Goal: Find specific page/section: Find specific page/section

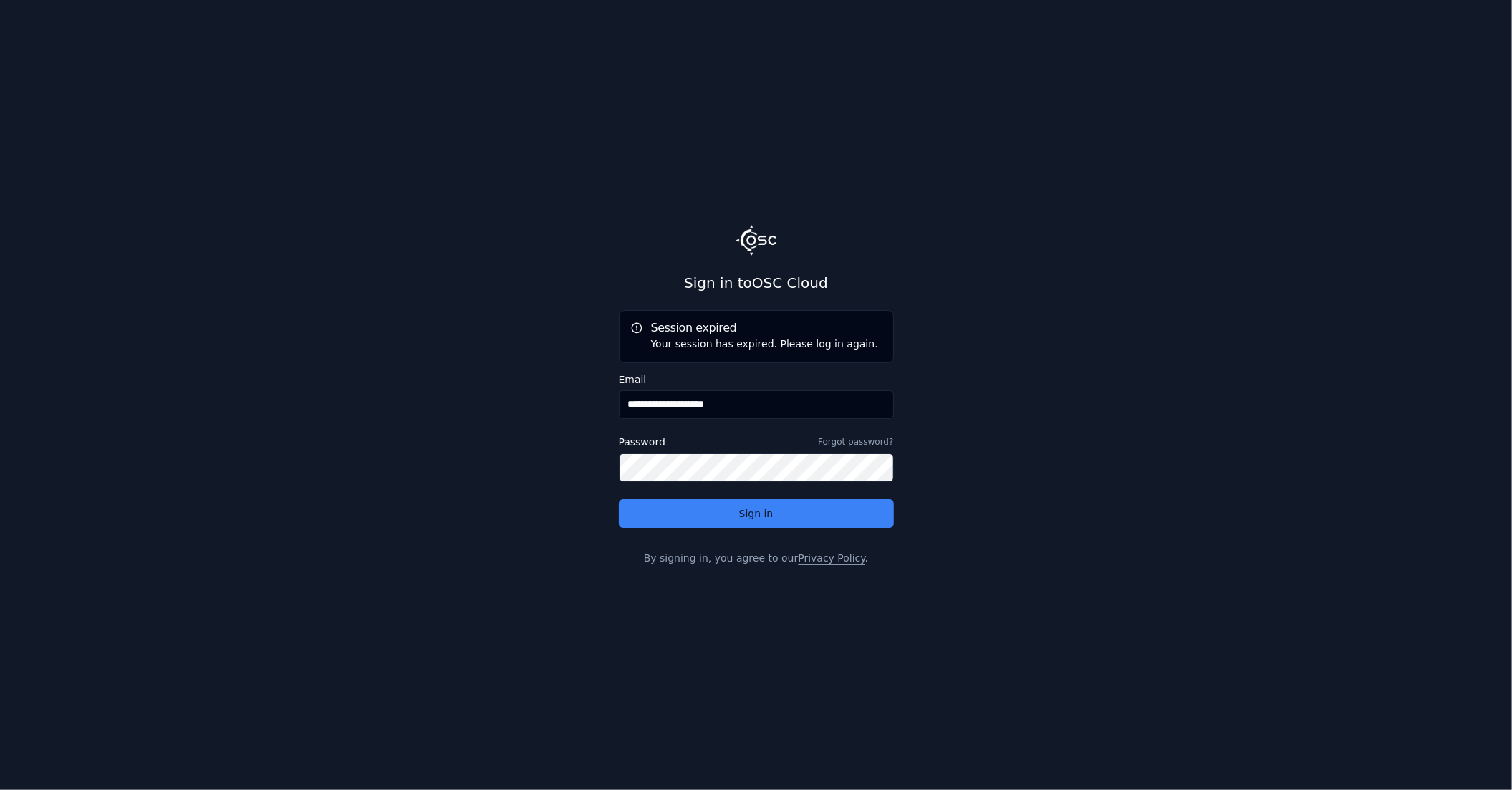
click at [712, 401] on input "**********" at bounding box center [757, 404] width 275 height 29
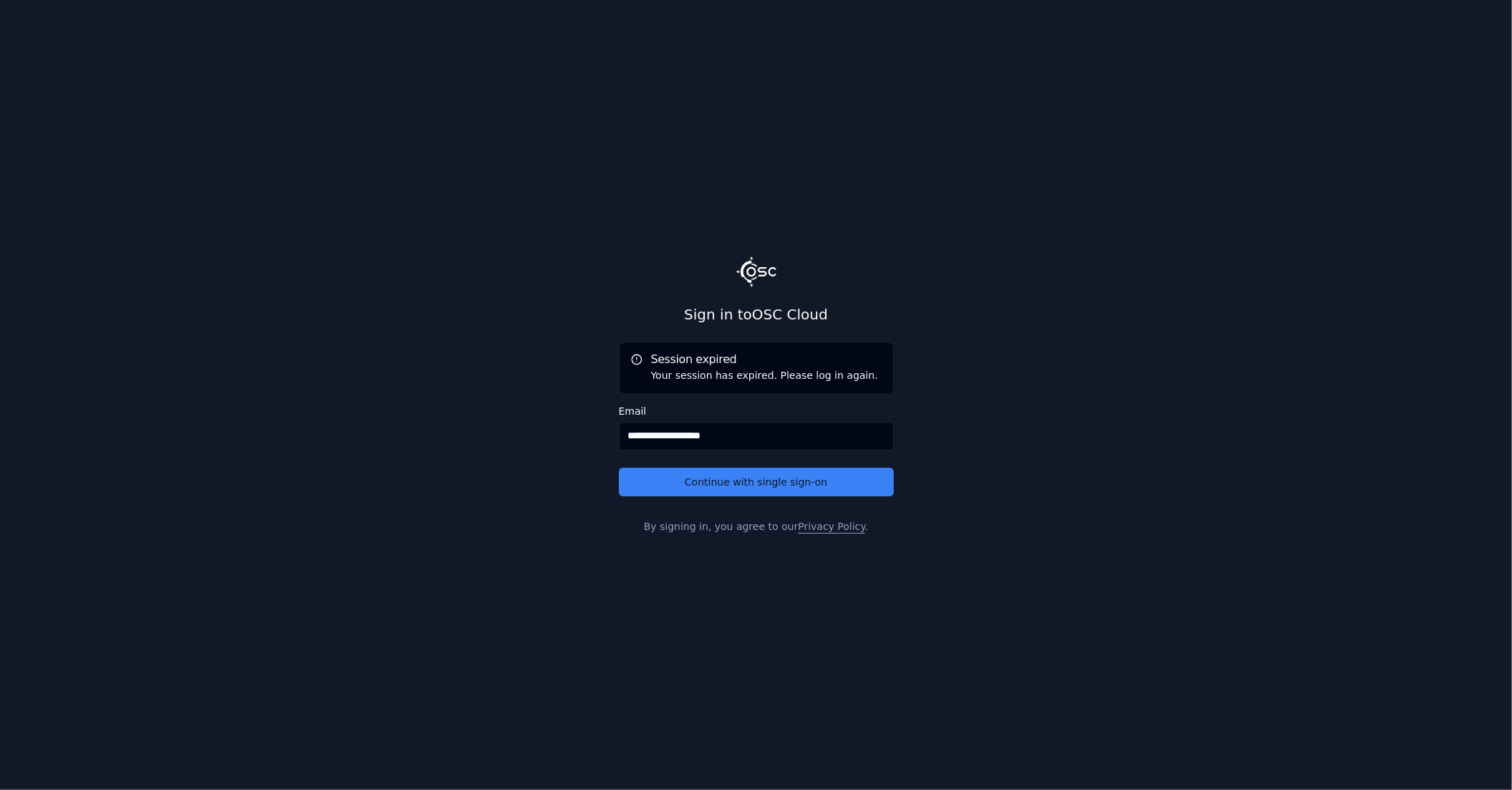
type input "**********"
click at [619, 467] on button "Continue with single sign-on" at bounding box center [757, 481] width 275 height 29
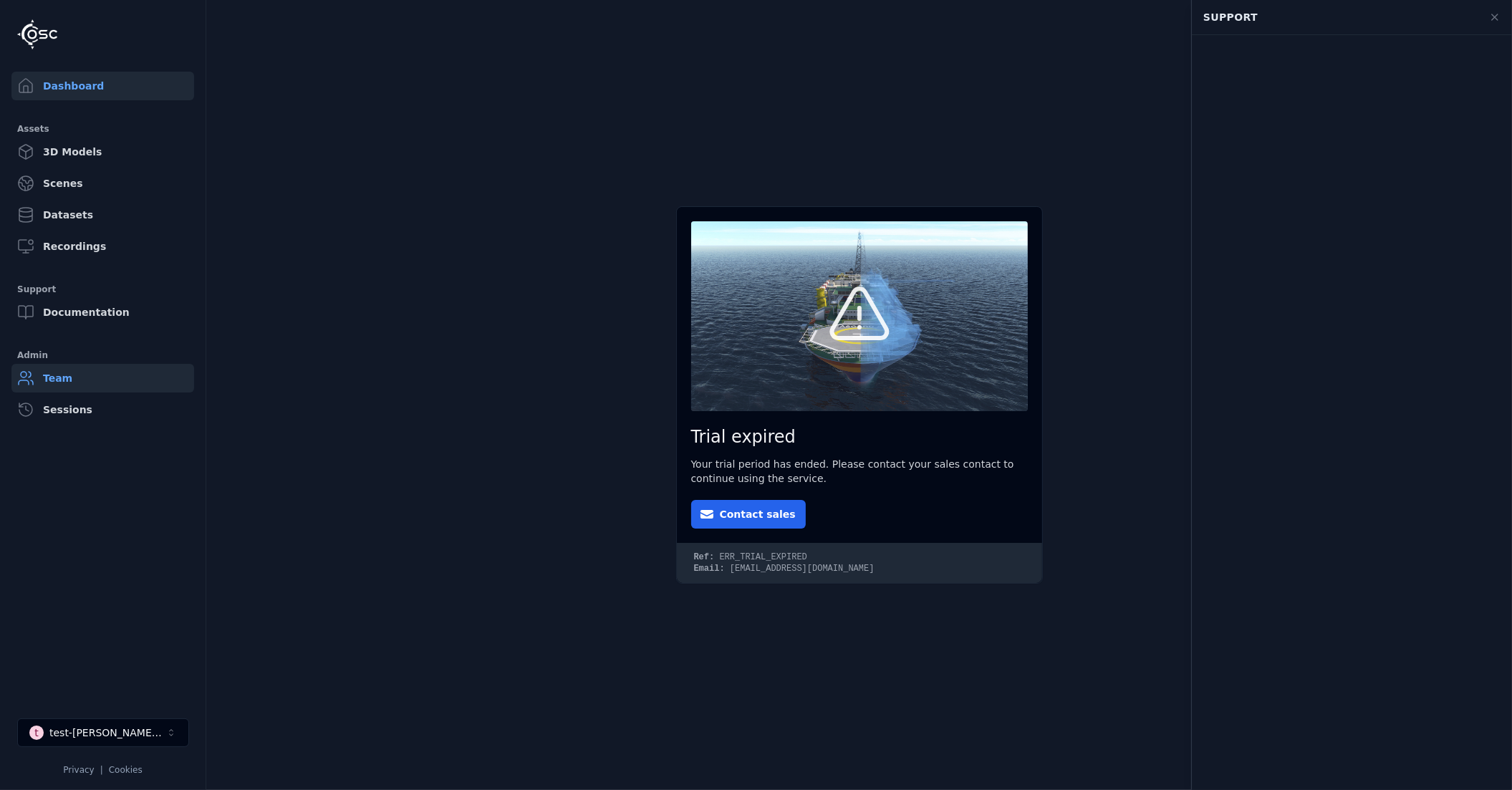
click at [57, 384] on link "Team" at bounding box center [103, 378] width 183 height 29
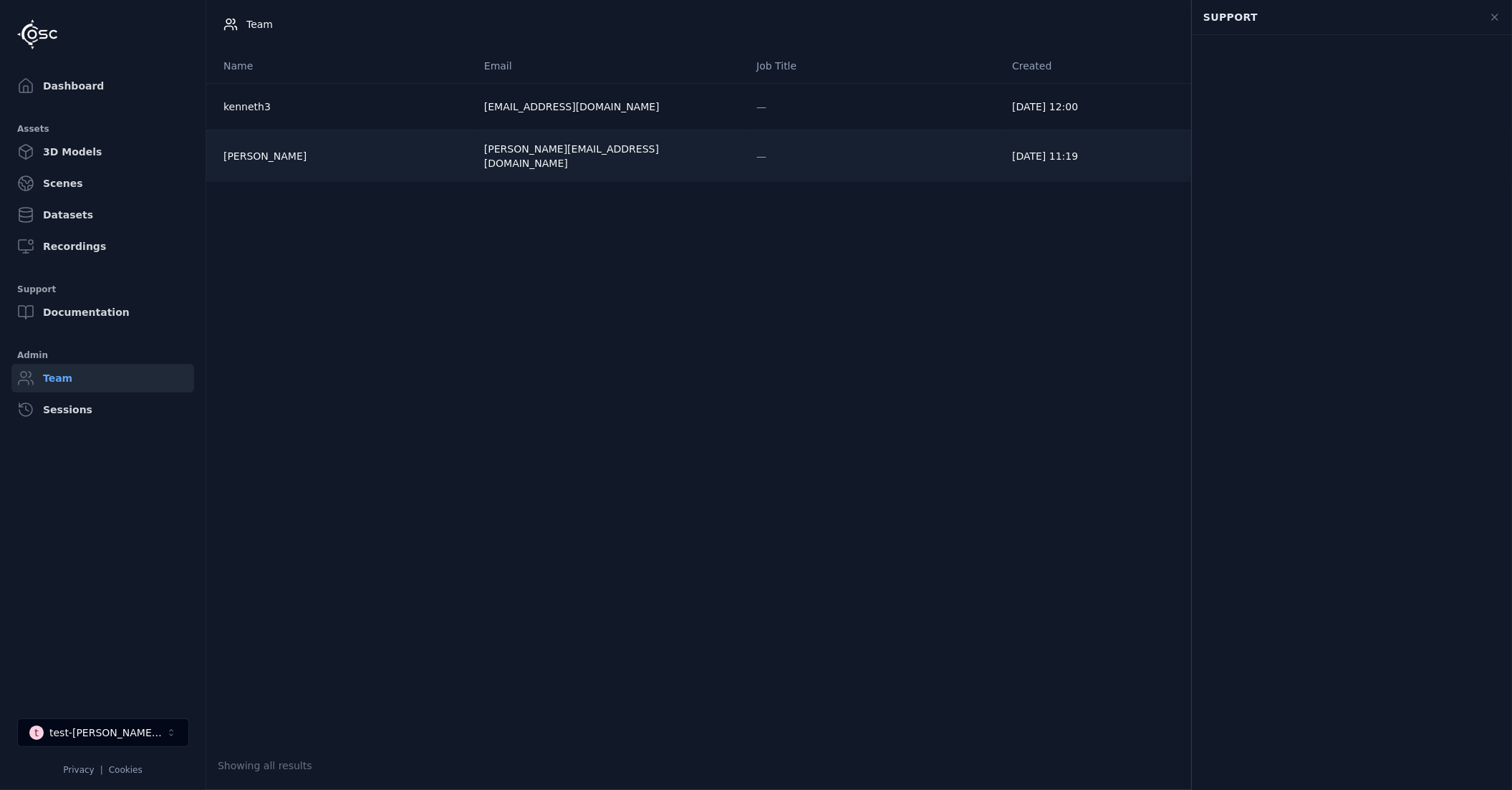
click at [244, 154] on div "[PERSON_NAME]" at bounding box center [342, 156] width 238 height 14
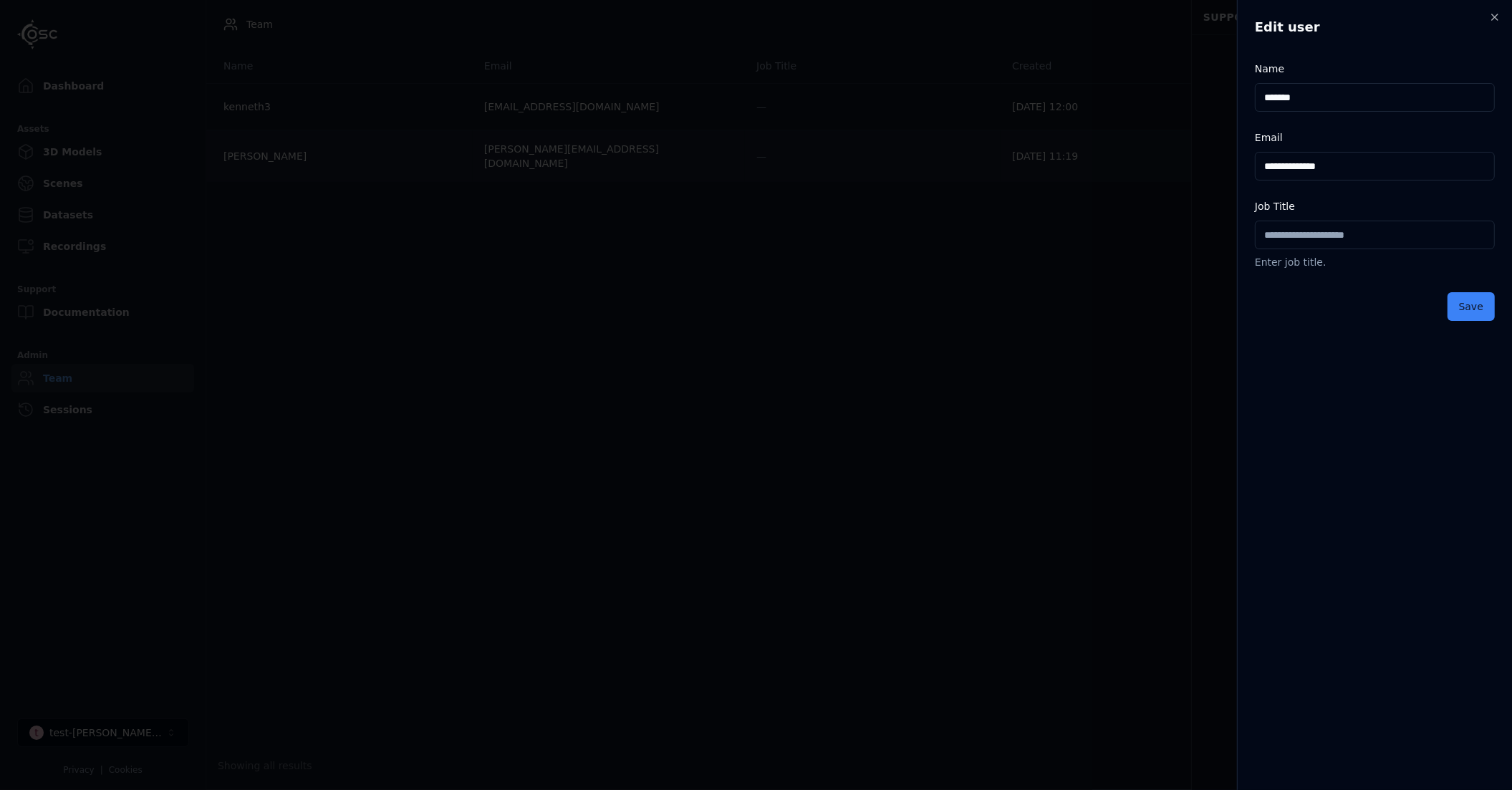
drag, startPoint x: 269, startPoint y: 246, endPoint x: 239, endPoint y: 175, distance: 77.1
click at [268, 246] on body "**********" at bounding box center [756, 395] width 1512 height 790
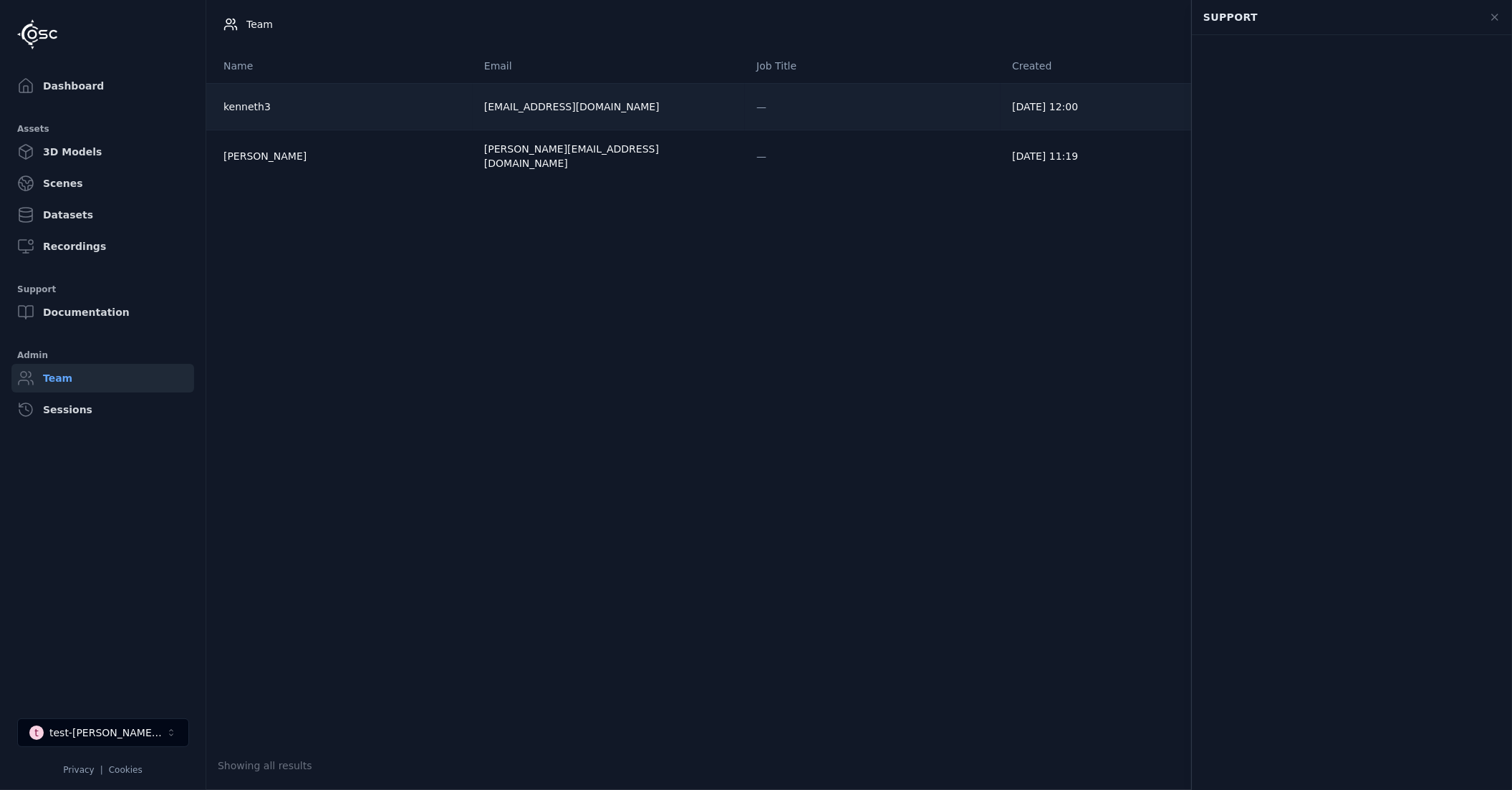
click at [233, 100] on div "kenneth3" at bounding box center [342, 107] width 238 height 14
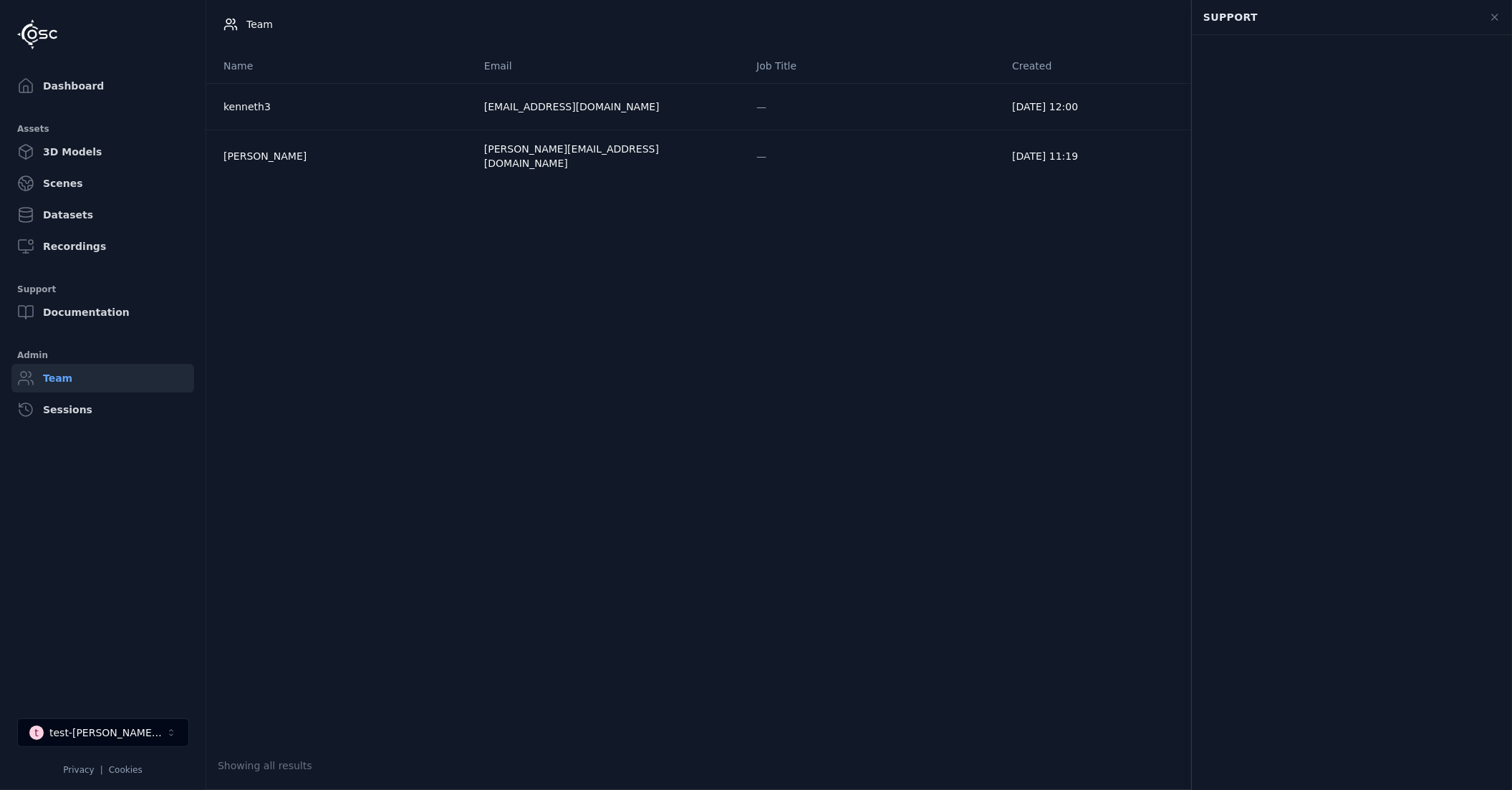
click at [373, 360] on body "Support Dashboard Assets 3D Models Scenes Datasets Recordings Support Documenta…" at bounding box center [756, 395] width 1512 height 790
click at [76, 742] on button "t test-[PERSON_NAME]-3" at bounding box center [103, 732] width 172 height 29
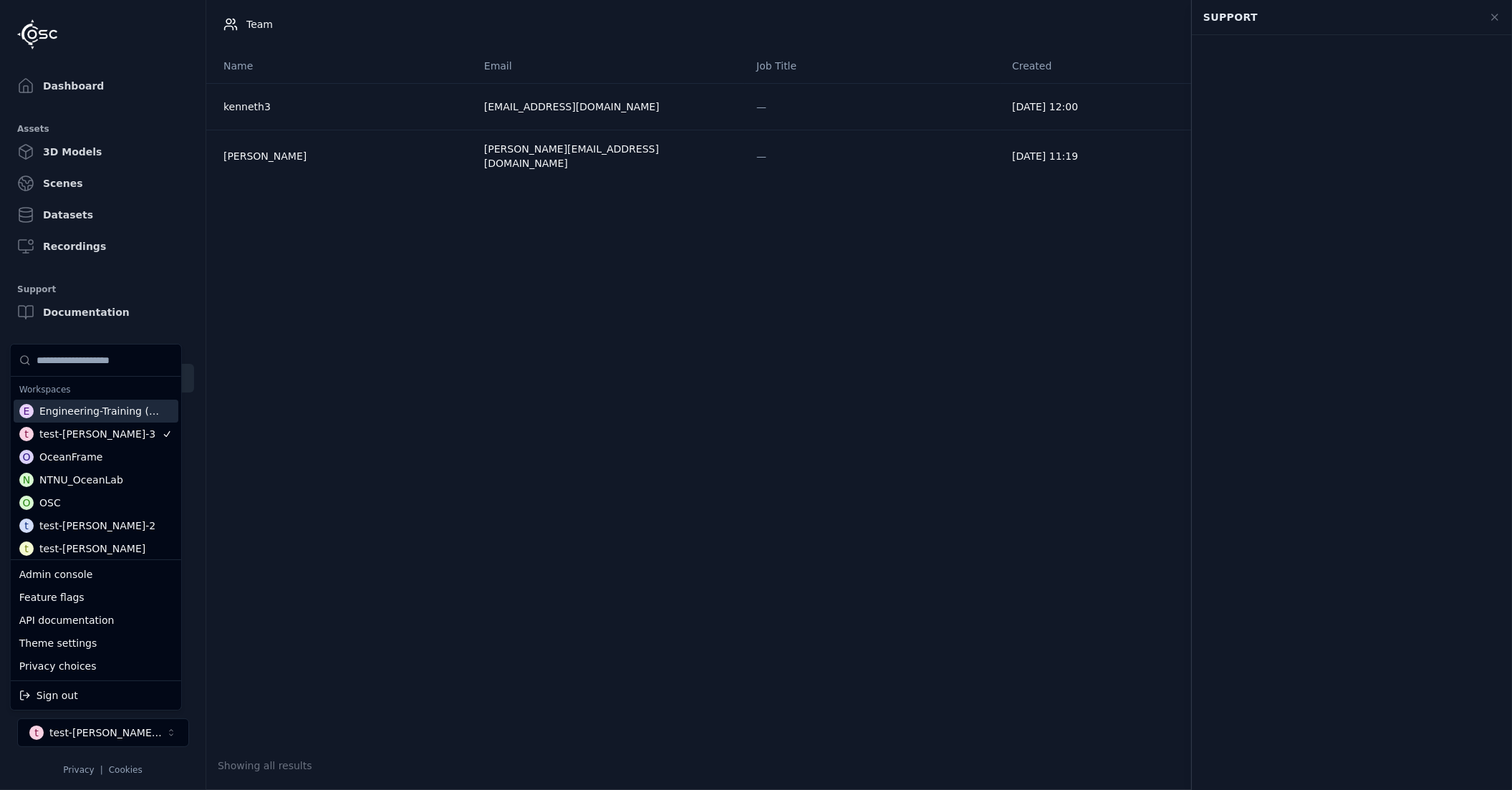
click at [93, 413] on div "Engineering-Training (SSO Staging)" at bounding box center [102, 411] width 125 height 14
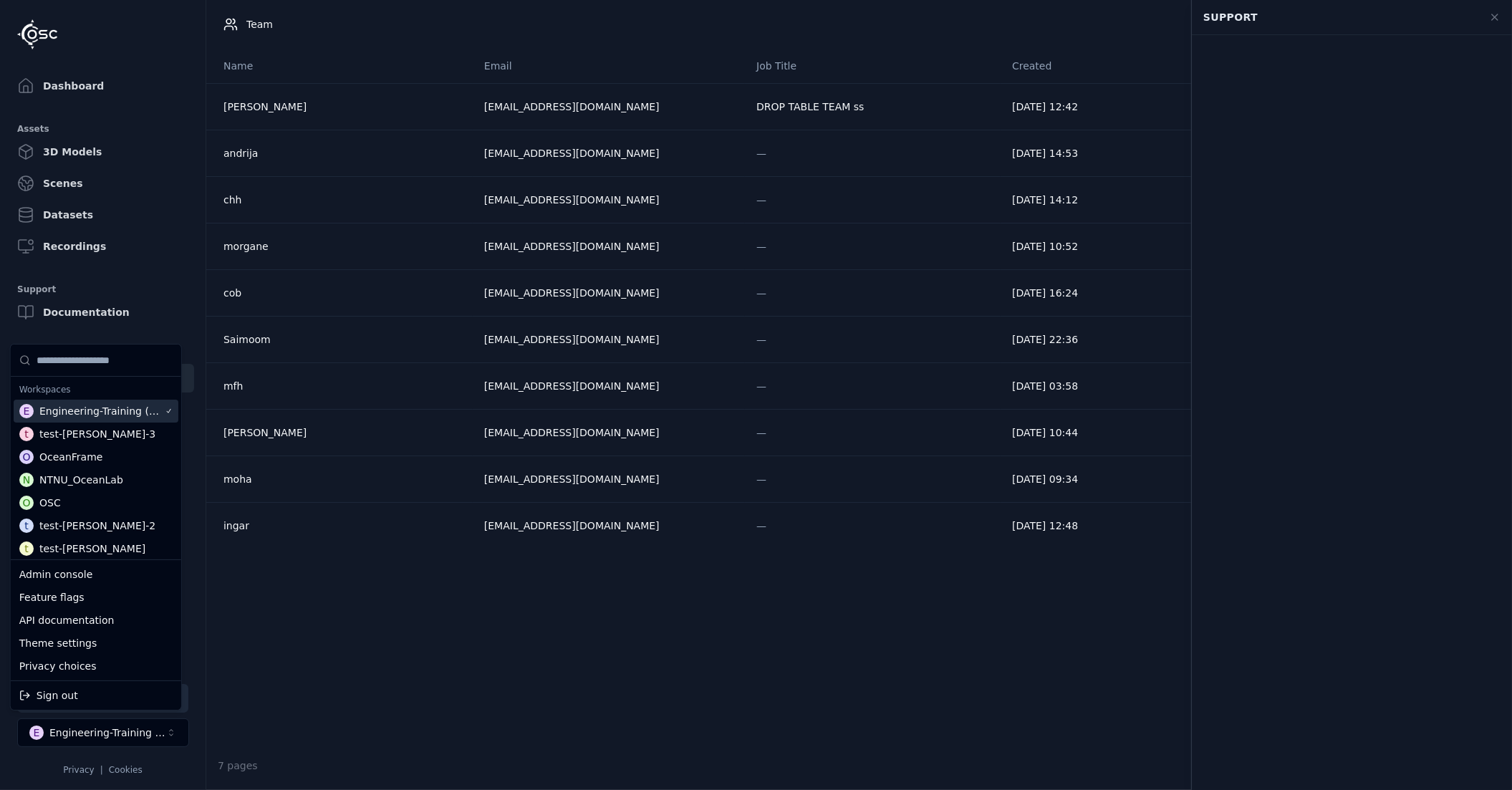
drag, startPoint x: 425, startPoint y: 651, endPoint x: 409, endPoint y: 627, distance: 28.8
click at [423, 651] on html "Support Dashboard Assets 3D Models Scenes Datasets Recordings Support Documenta…" at bounding box center [756, 395] width 1512 height 790
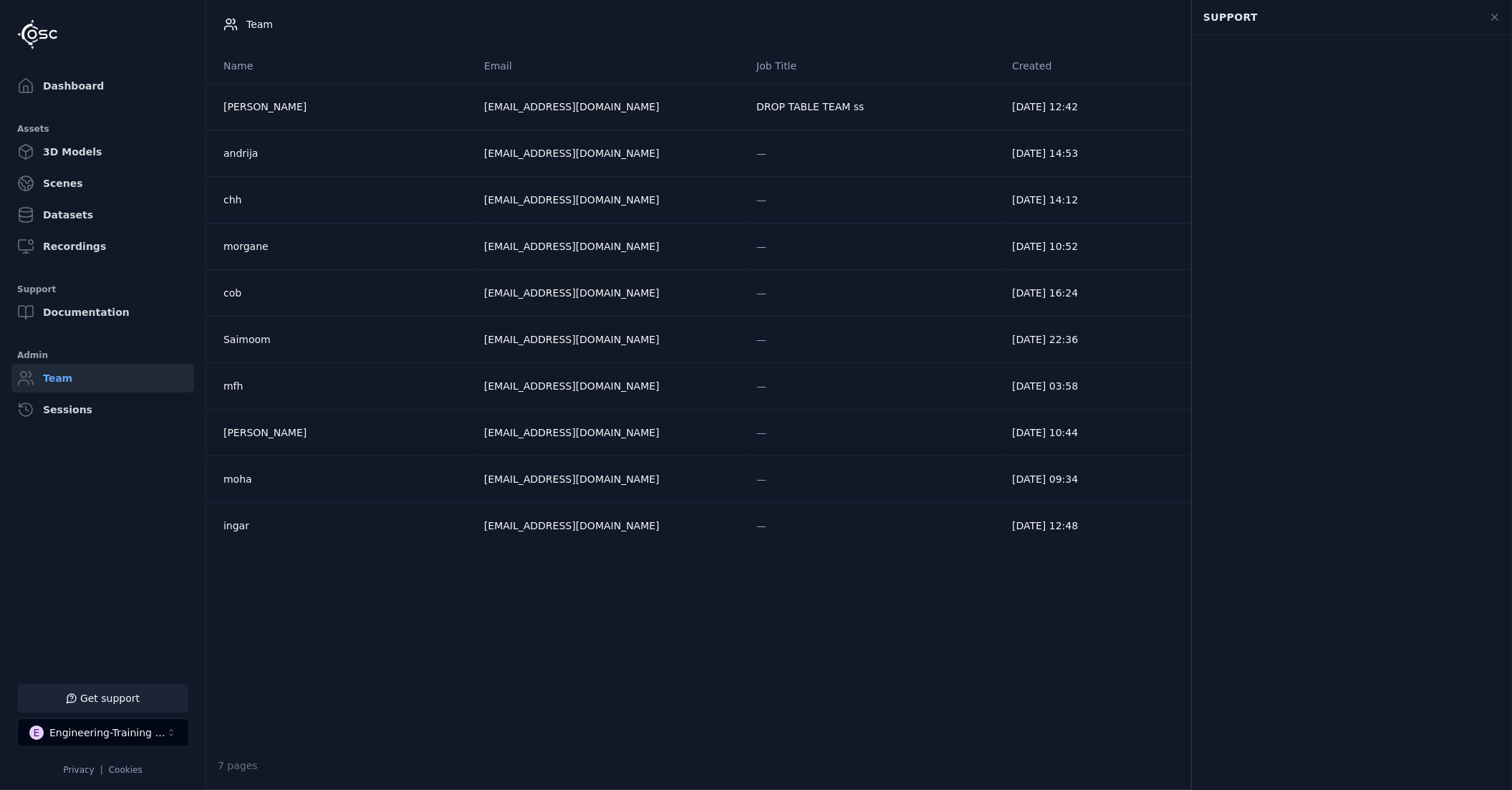
click at [110, 697] on button "Get support" at bounding box center [103, 698] width 171 height 29
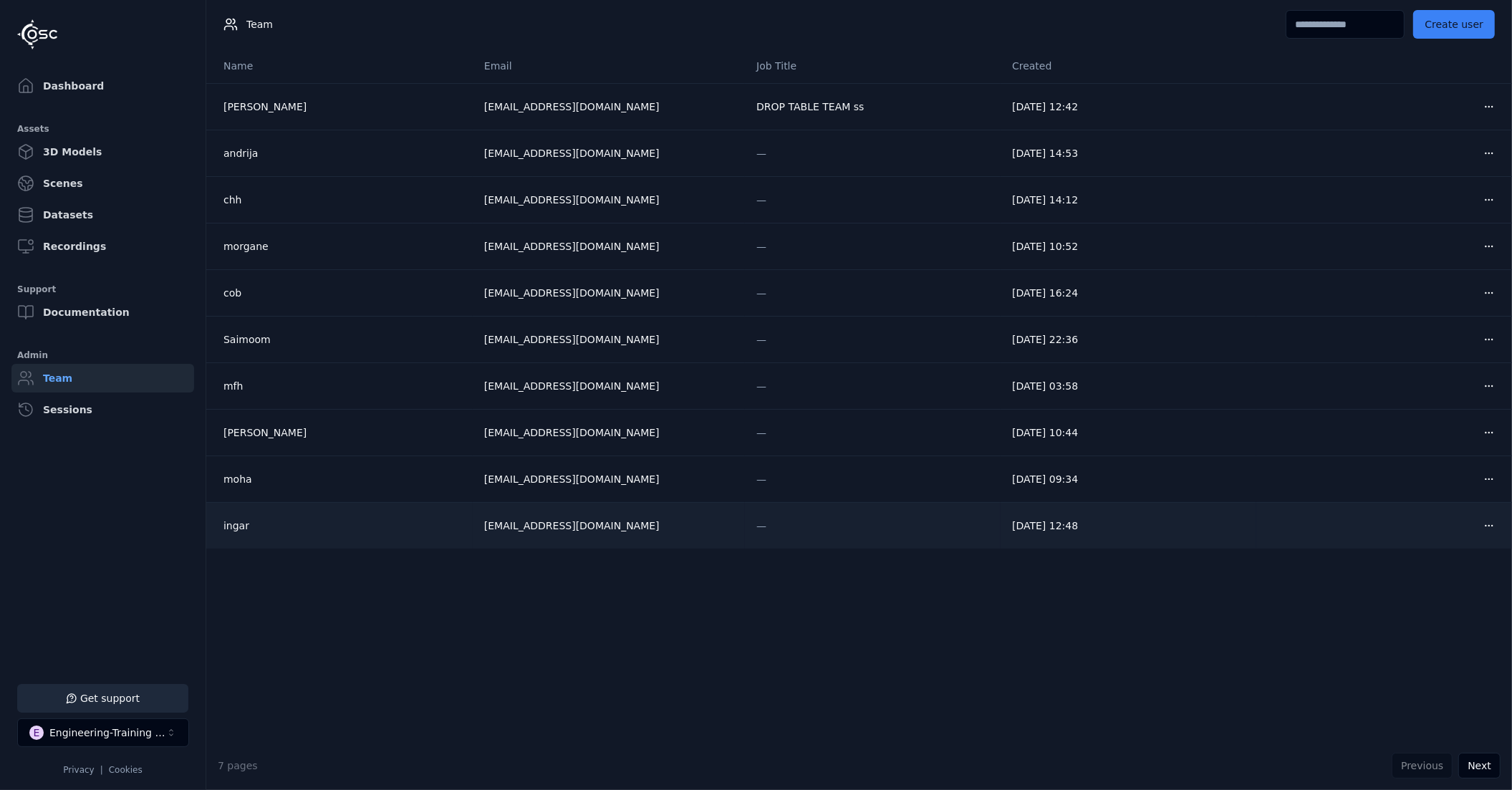
click at [248, 530] on div "ingar" at bounding box center [342, 526] width 238 height 14
click at [248, 530] on body "Support Dashboard Assets 3D Models Scenes Datasets Recordings Support Documenta…" at bounding box center [756, 395] width 1512 height 790
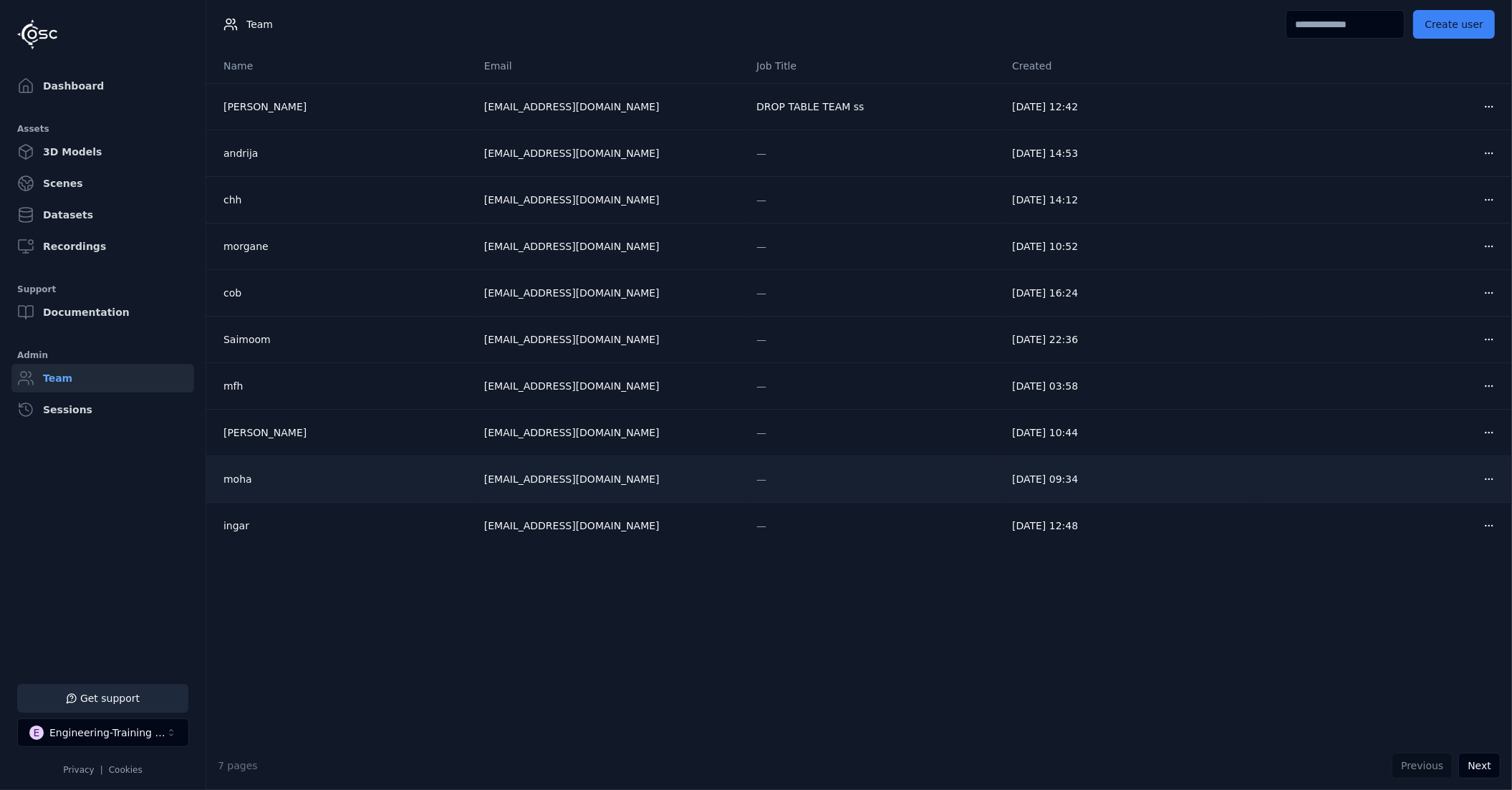
click at [235, 481] on div "moha" at bounding box center [342, 479] width 238 height 14
click at [235, 481] on body "Support Dashboard Assets 3D Models Scenes Datasets Recordings Support Documenta…" at bounding box center [756, 395] width 1512 height 790
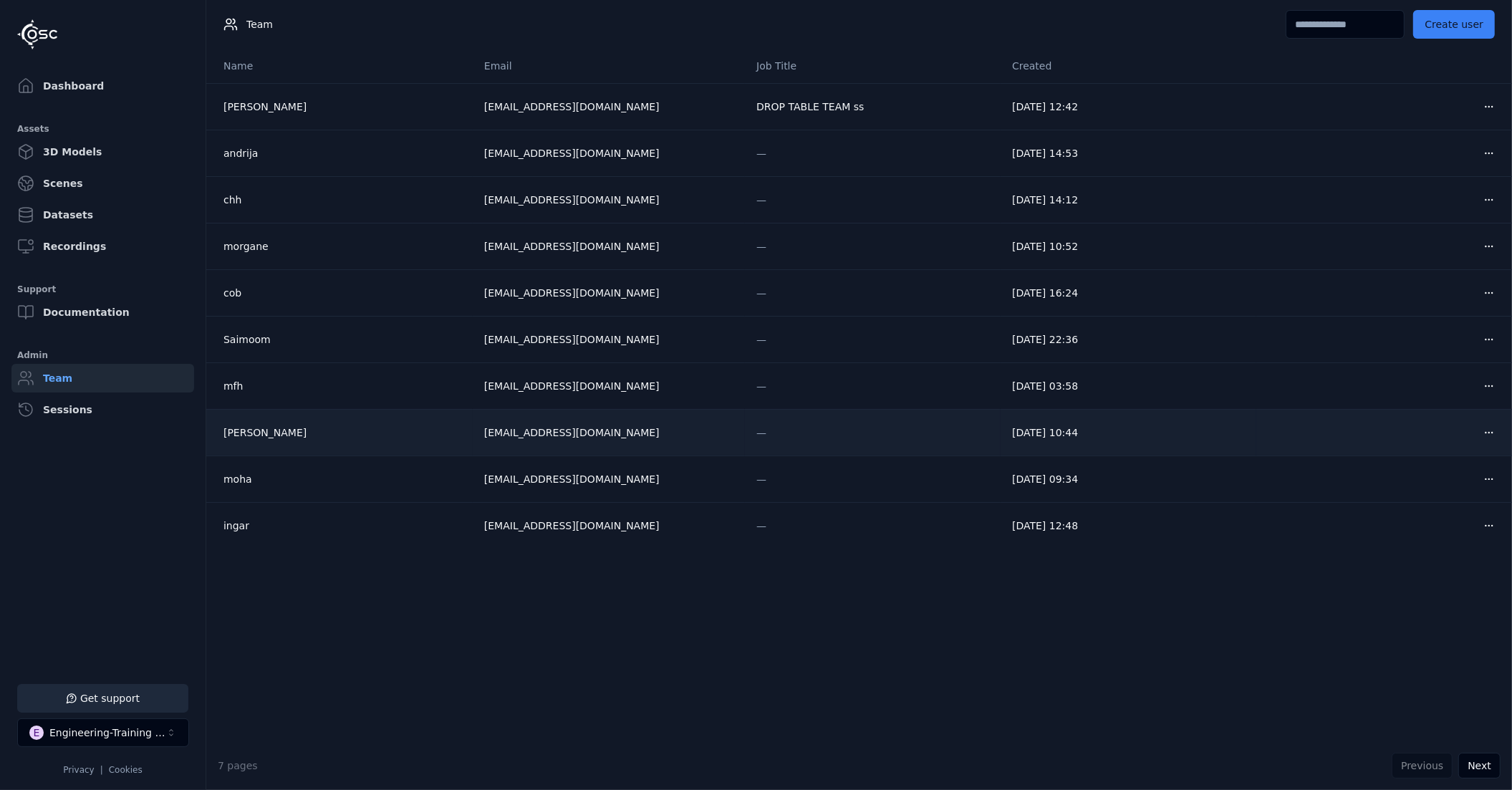
click at [230, 445] on td "[PERSON_NAME]" at bounding box center [339, 432] width 267 height 47
click at [236, 438] on div "[PERSON_NAME]" at bounding box center [342, 432] width 238 height 14
click at [244, 436] on body "Support Dashboard Assets 3D Models Scenes Datasets Recordings Support Documenta…" at bounding box center [756, 395] width 1512 height 790
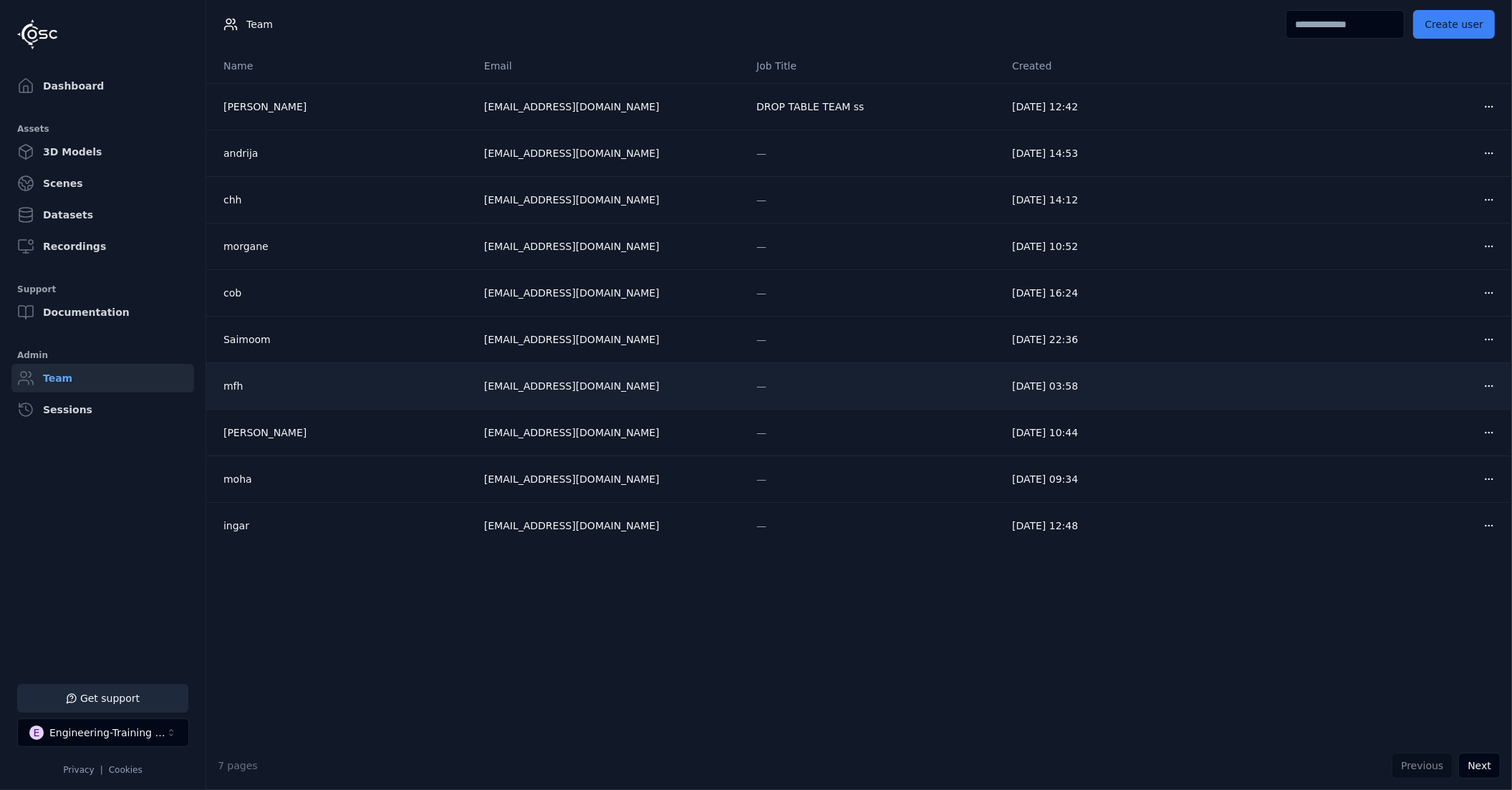
click at [240, 389] on div "mfh" at bounding box center [342, 386] width 238 height 14
click at [240, 389] on body "Support Dashboard Assets 3D Models Scenes Datasets Recordings Support Documenta…" at bounding box center [756, 395] width 1512 height 790
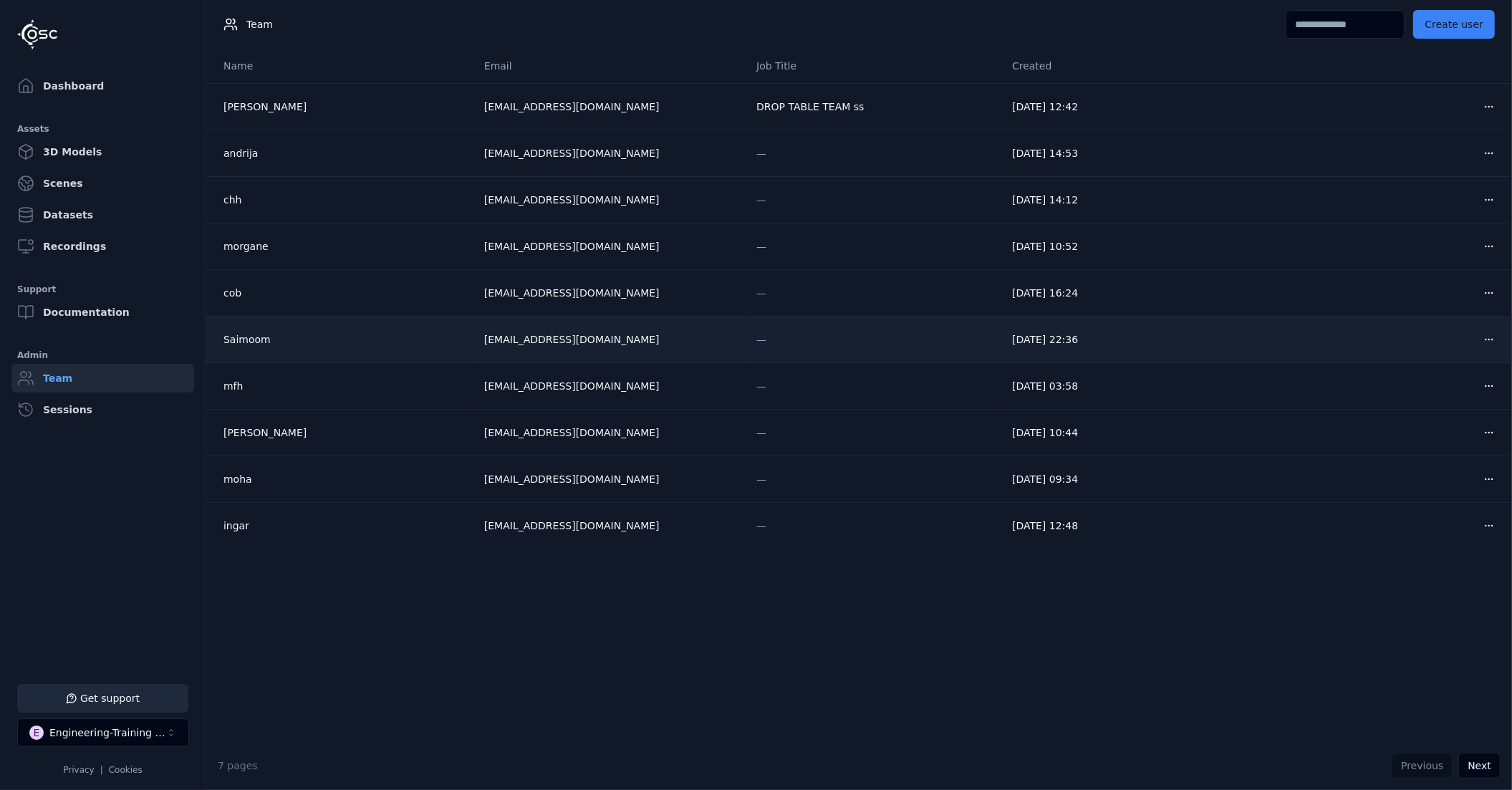
click at [240, 342] on div "Saimoom" at bounding box center [342, 339] width 238 height 14
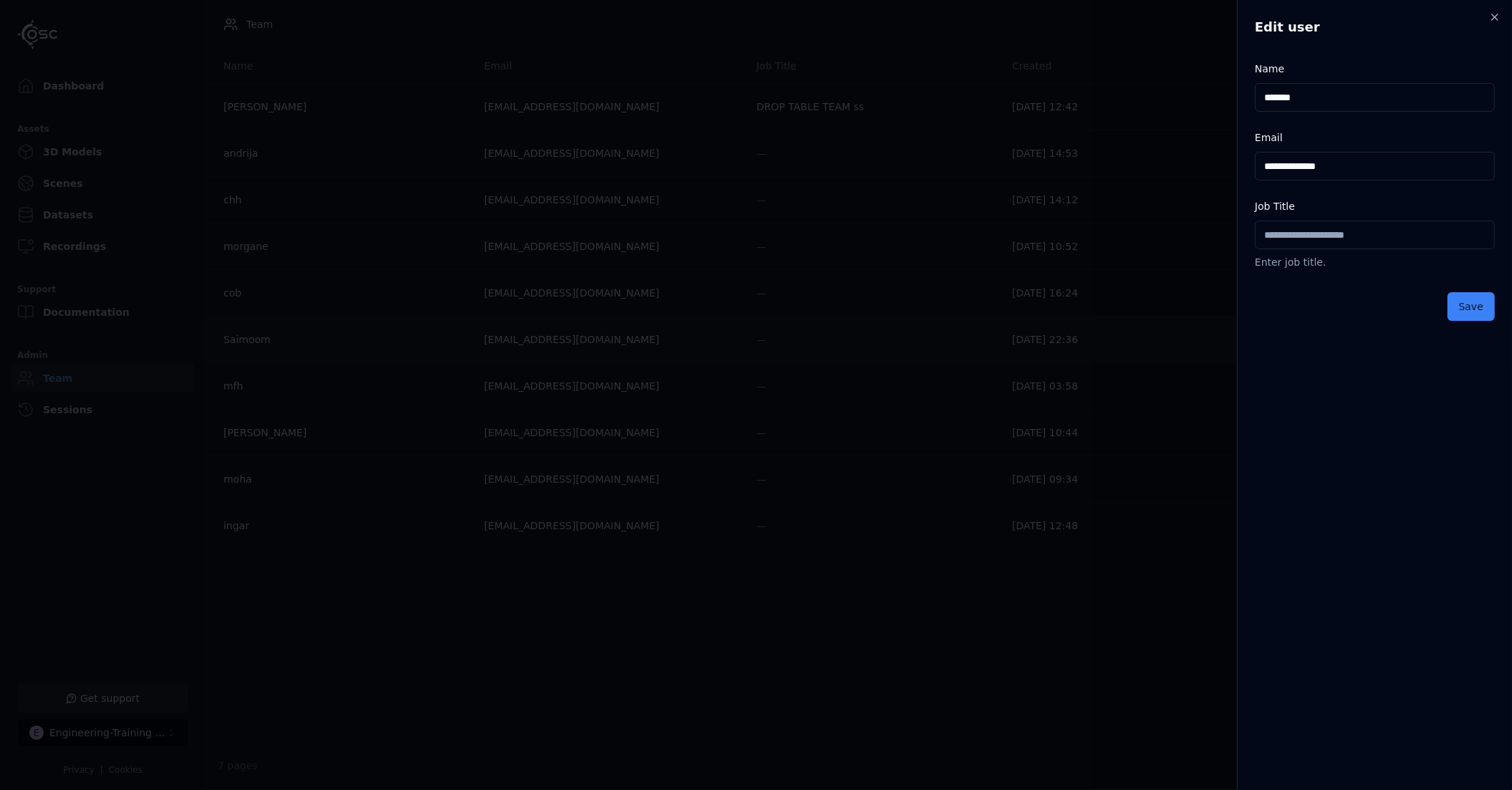
click at [240, 342] on body "**********" at bounding box center [756, 395] width 1512 height 790
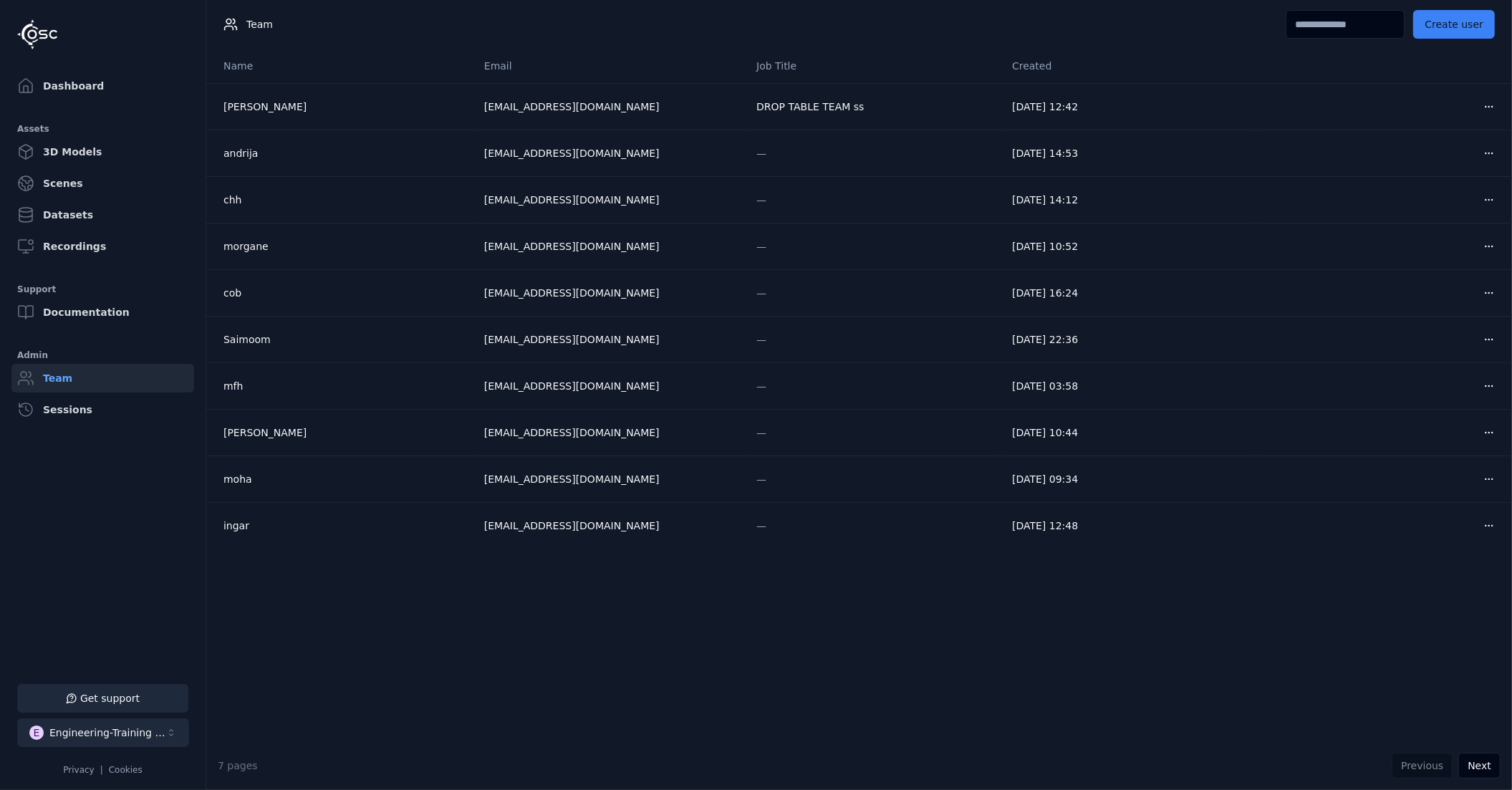
click at [135, 730] on div "Engineering-Training (SSO Staging)" at bounding box center [107, 732] width 116 height 14
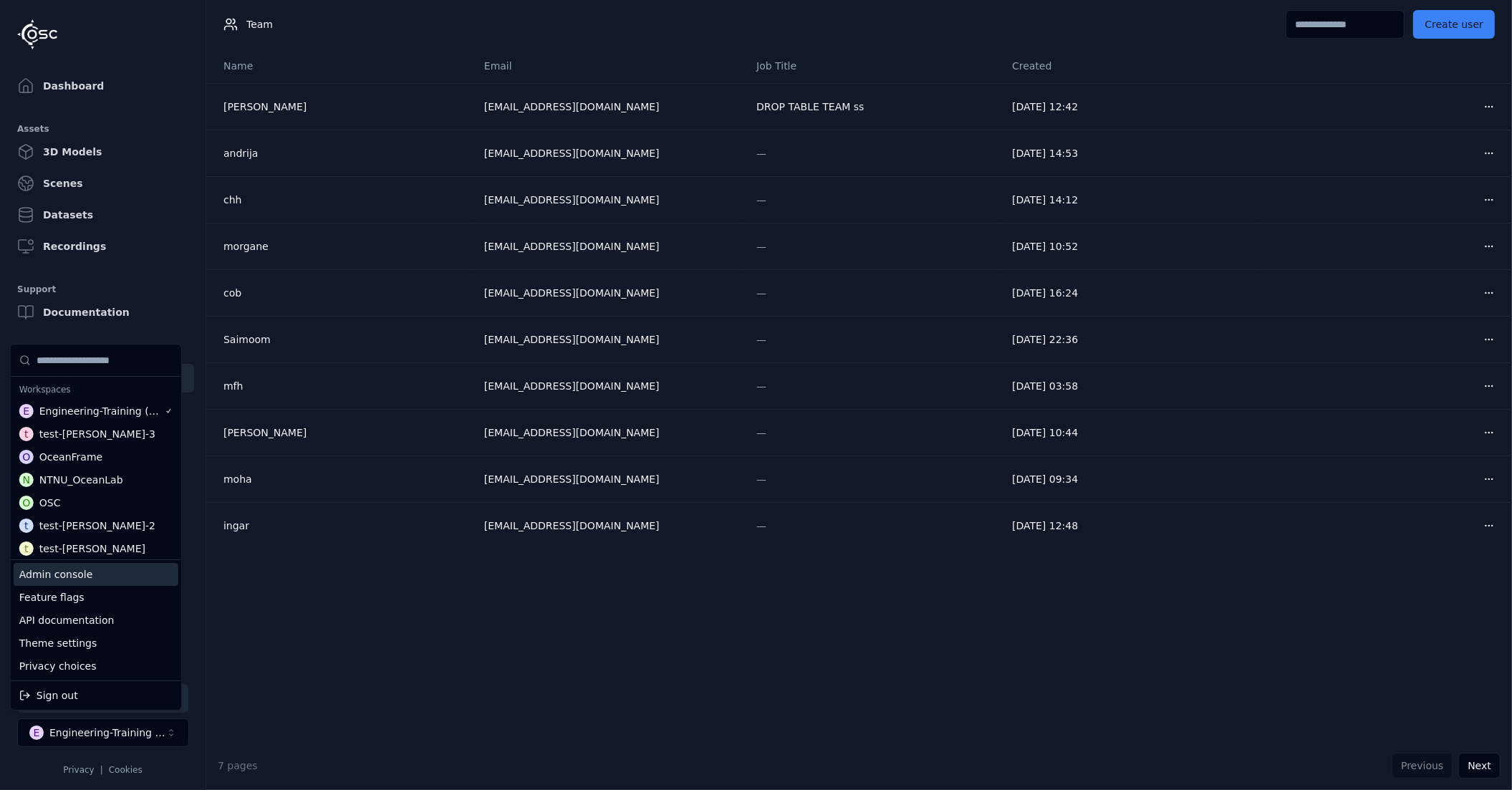
click at [56, 576] on div "Admin console" at bounding box center [96, 574] width 165 height 23
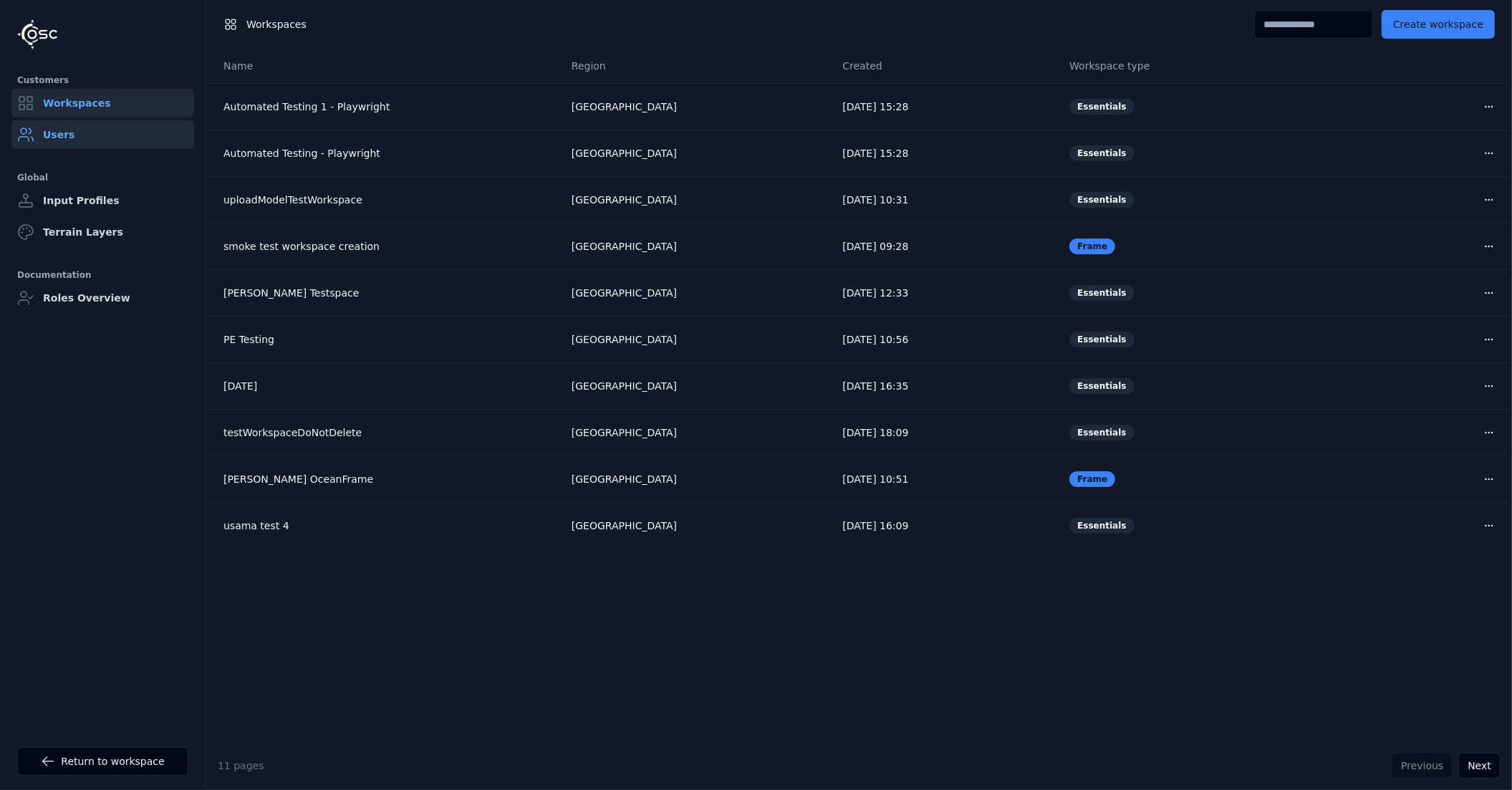
click at [63, 142] on link "Users" at bounding box center [103, 135] width 183 height 29
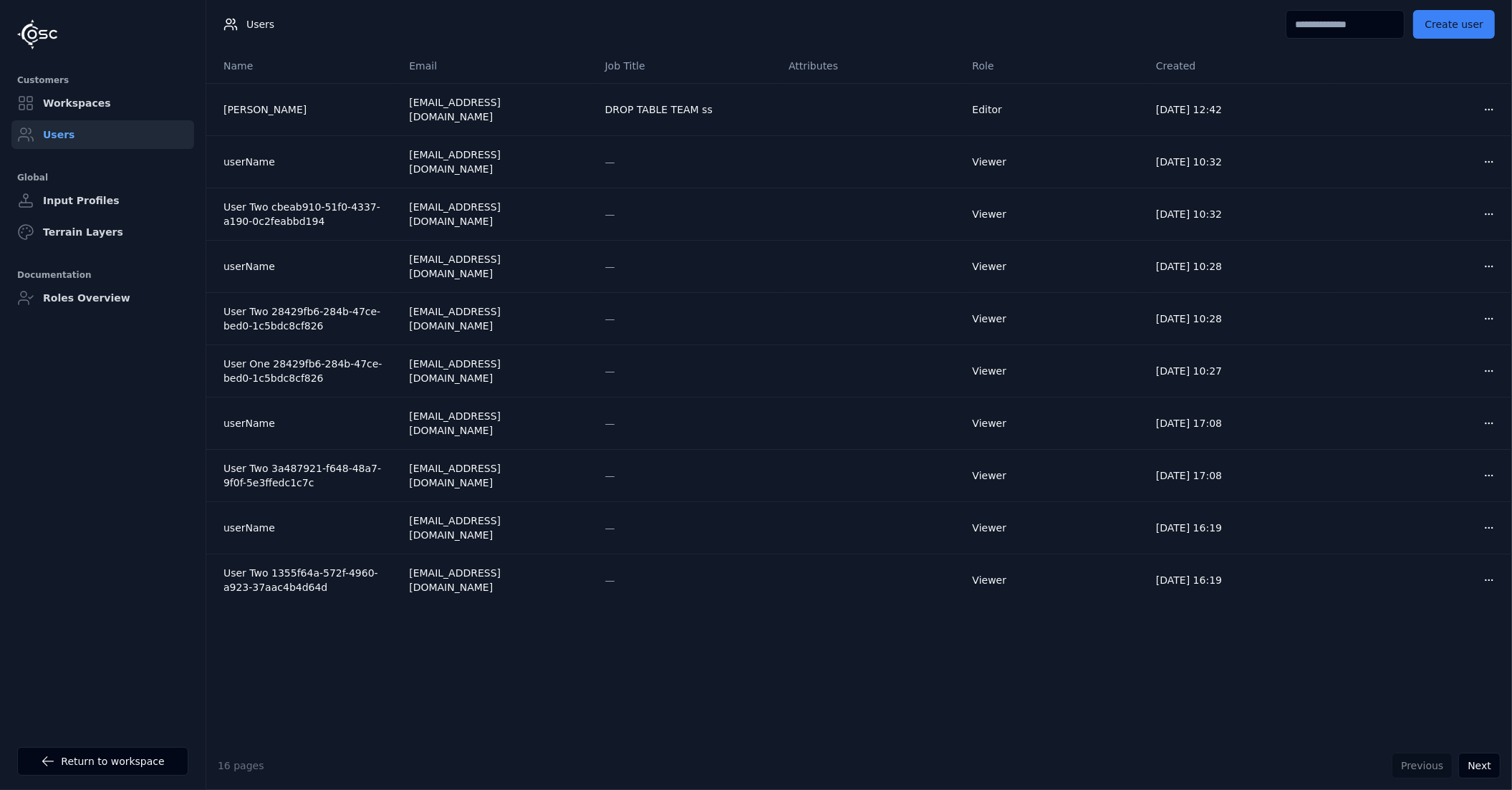
click at [1335, 24] on input at bounding box center [1345, 24] width 119 height 29
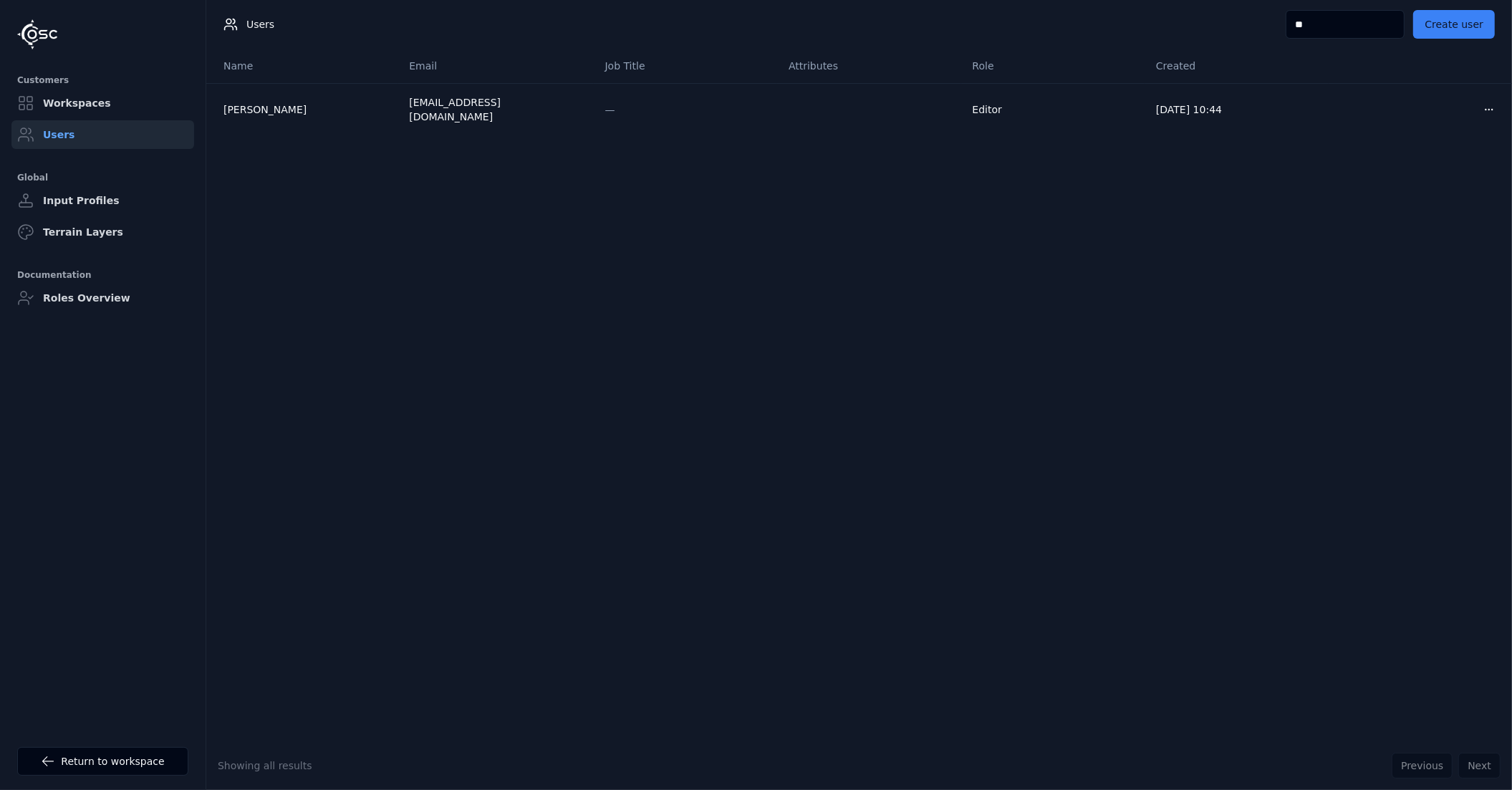
type input "*"
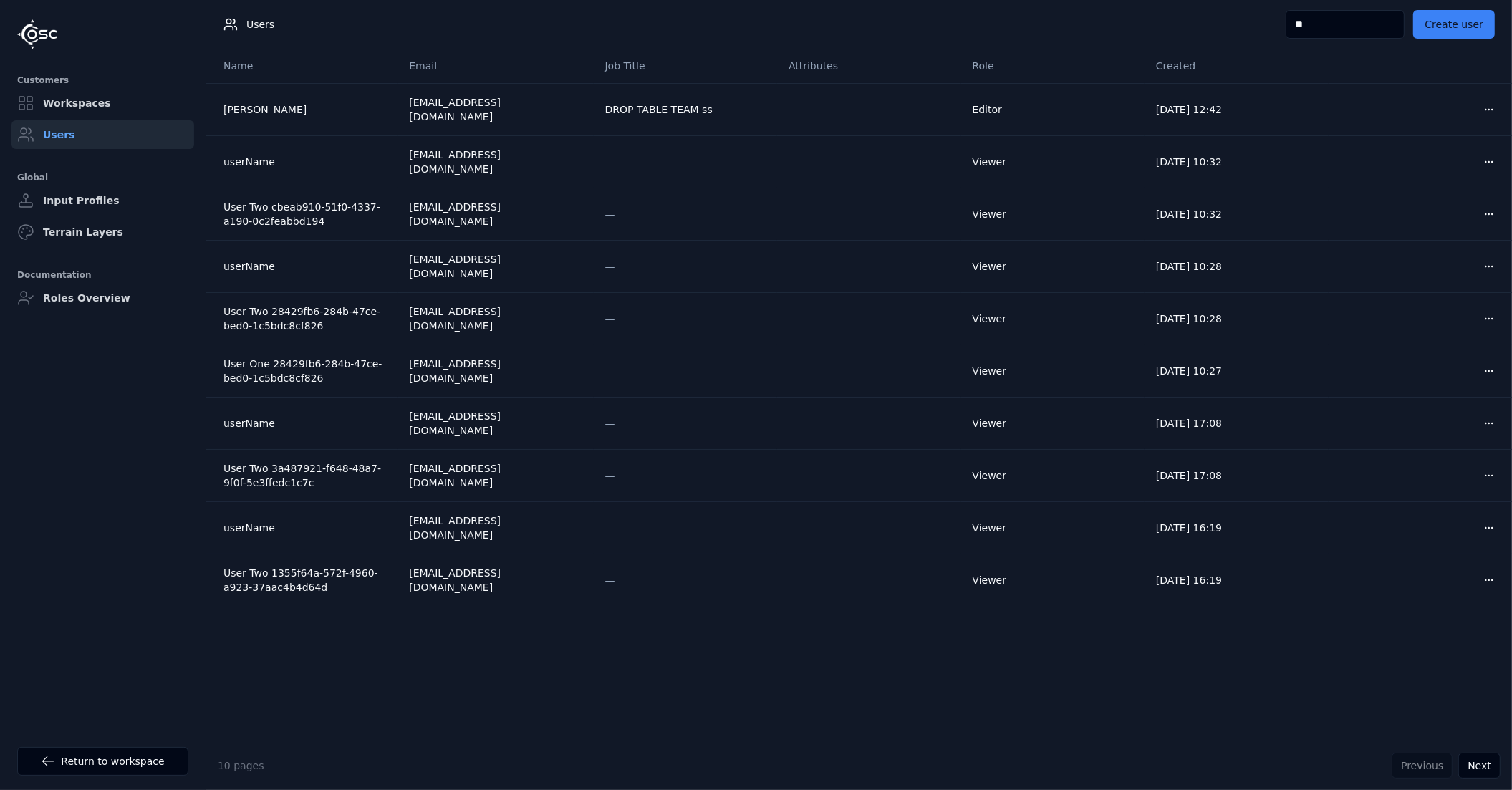
type input "*"
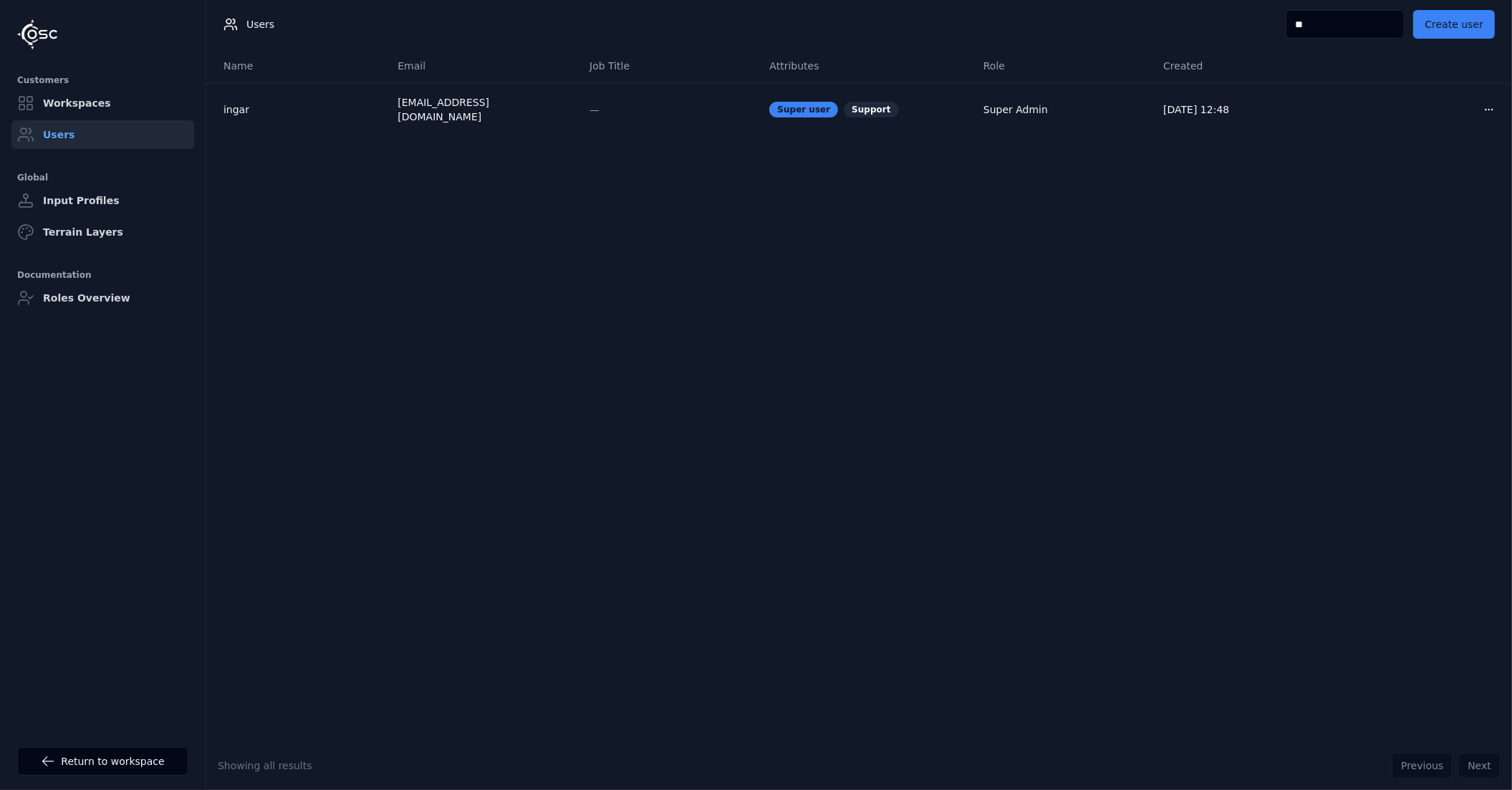
type input "*"
